Goal: Complete application form: Complete application form

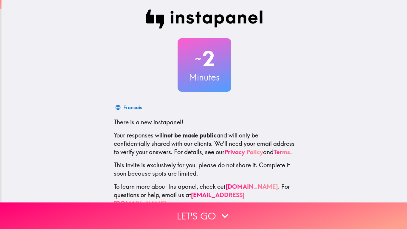
scroll to position [15, 0]
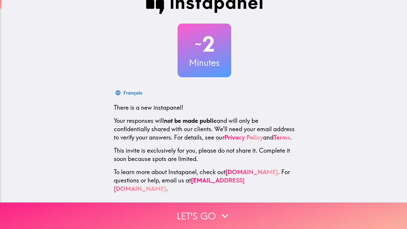
click at [217, 220] on button "Let's go" at bounding box center [203, 215] width 407 height 26
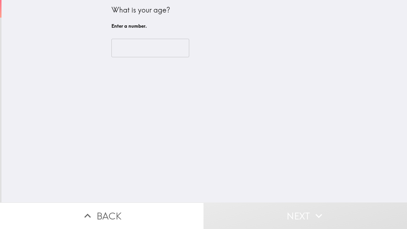
click at [121, 47] on input "number" at bounding box center [150, 48] width 78 height 18
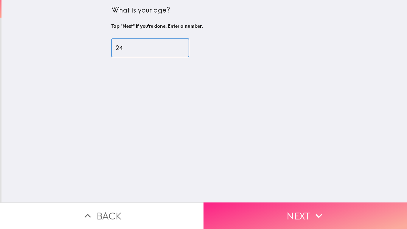
type input "24"
click at [282, 207] on button "Next" at bounding box center [304, 215] width 203 height 26
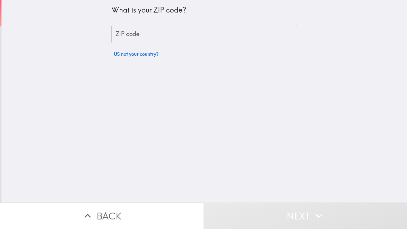
click at [213, 28] on input "ZIP code" at bounding box center [204, 34] width 186 height 18
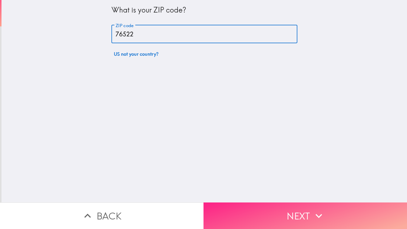
type input "76522"
click at [256, 211] on button "Next" at bounding box center [304, 215] width 203 height 26
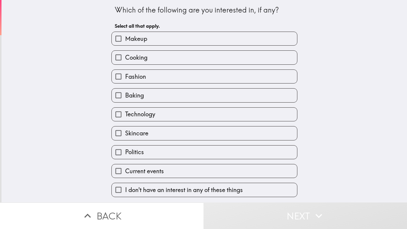
click at [179, 193] on span "I don't have an interest in any of these things" at bounding box center [184, 189] width 118 height 8
click at [125, 193] on input "I don't have an interest in any of these things" at bounding box center [118, 189] width 13 height 13
checkbox input "true"
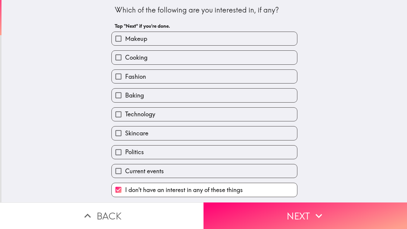
click at [244, 38] on label "Makeup" at bounding box center [204, 38] width 185 height 13
click at [125, 38] on input "Makeup" at bounding box center [118, 38] width 13 height 13
checkbox input "true"
checkbox input "false"
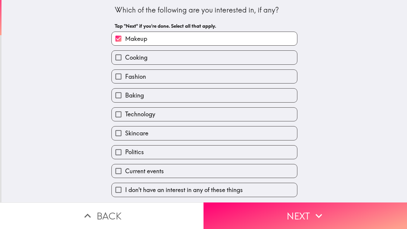
click at [241, 61] on label "Cooking" at bounding box center [204, 57] width 185 height 13
click at [125, 61] on input "Cooking" at bounding box center [118, 57] width 13 height 13
checkbox input "true"
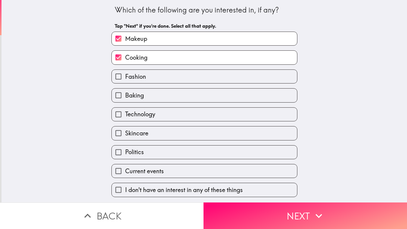
click at [230, 82] on label "Fashion" at bounding box center [204, 76] width 185 height 13
click at [125, 82] on input "Fashion" at bounding box center [118, 76] width 13 height 13
checkbox input "true"
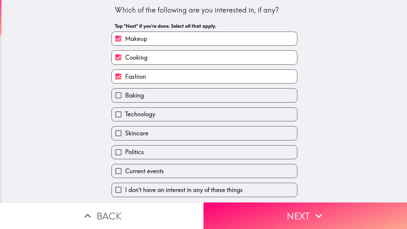
click at [217, 111] on label "Technology" at bounding box center [204, 113] width 185 height 13
click at [125, 111] on input "Technology" at bounding box center [118, 113] width 13 height 13
checkbox input "true"
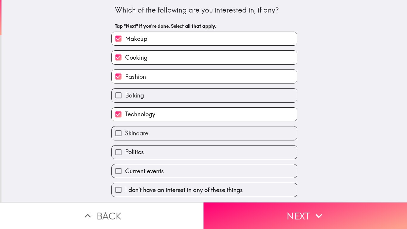
click at [205, 136] on label "Skincare" at bounding box center [204, 132] width 185 height 13
click at [125, 136] on input "Skincare" at bounding box center [118, 132] width 13 height 13
checkbox input "true"
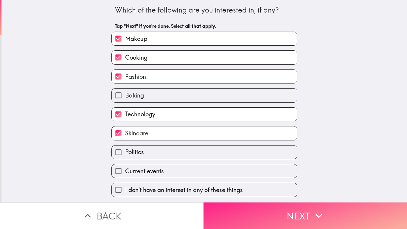
click at [278, 222] on button "Next" at bounding box center [304, 215] width 203 height 26
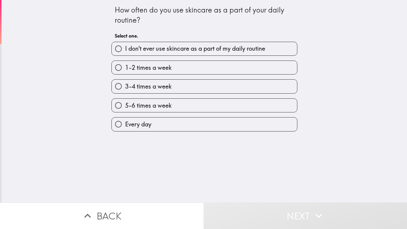
click at [202, 128] on label "Every day" at bounding box center [204, 123] width 185 height 13
click at [125, 128] on input "Every day" at bounding box center [118, 123] width 13 height 13
radio input "true"
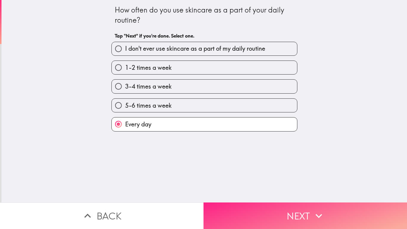
click at [249, 222] on button "Next" at bounding box center [304, 215] width 203 height 26
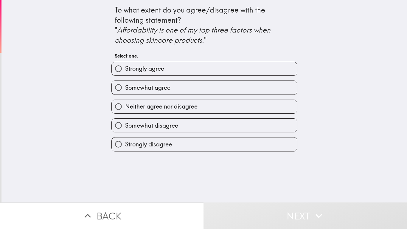
click at [211, 103] on label "Neither agree nor disagree" at bounding box center [204, 106] width 185 height 13
click at [125, 103] on input "Neither agree nor disagree" at bounding box center [118, 106] width 13 height 13
radio input "true"
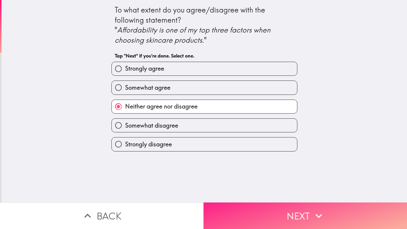
click at [259, 222] on button "Next" at bounding box center [304, 215] width 203 height 26
